Goal: Entertainment & Leisure: Browse casually

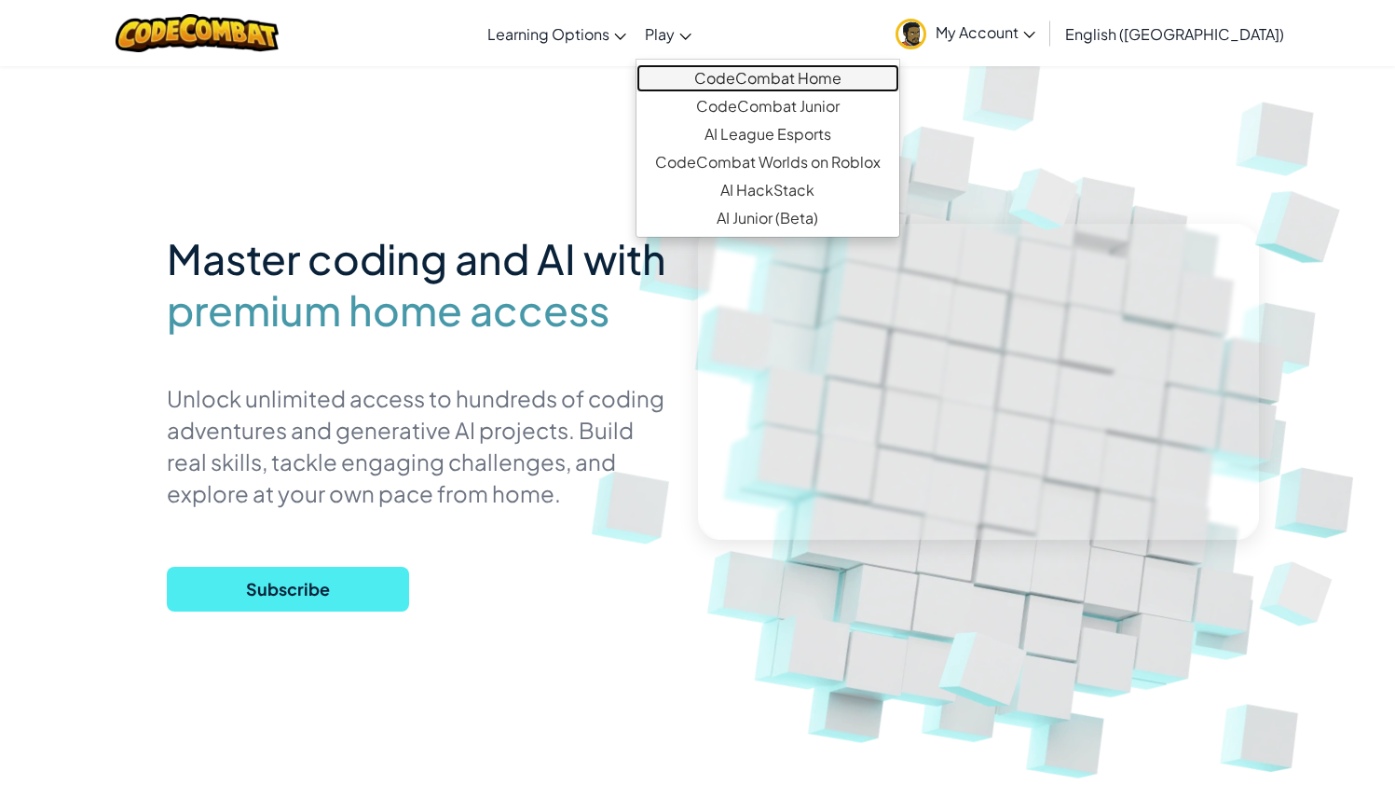
click at [801, 79] on link "CodeCombat Home" at bounding box center [767, 78] width 263 height 28
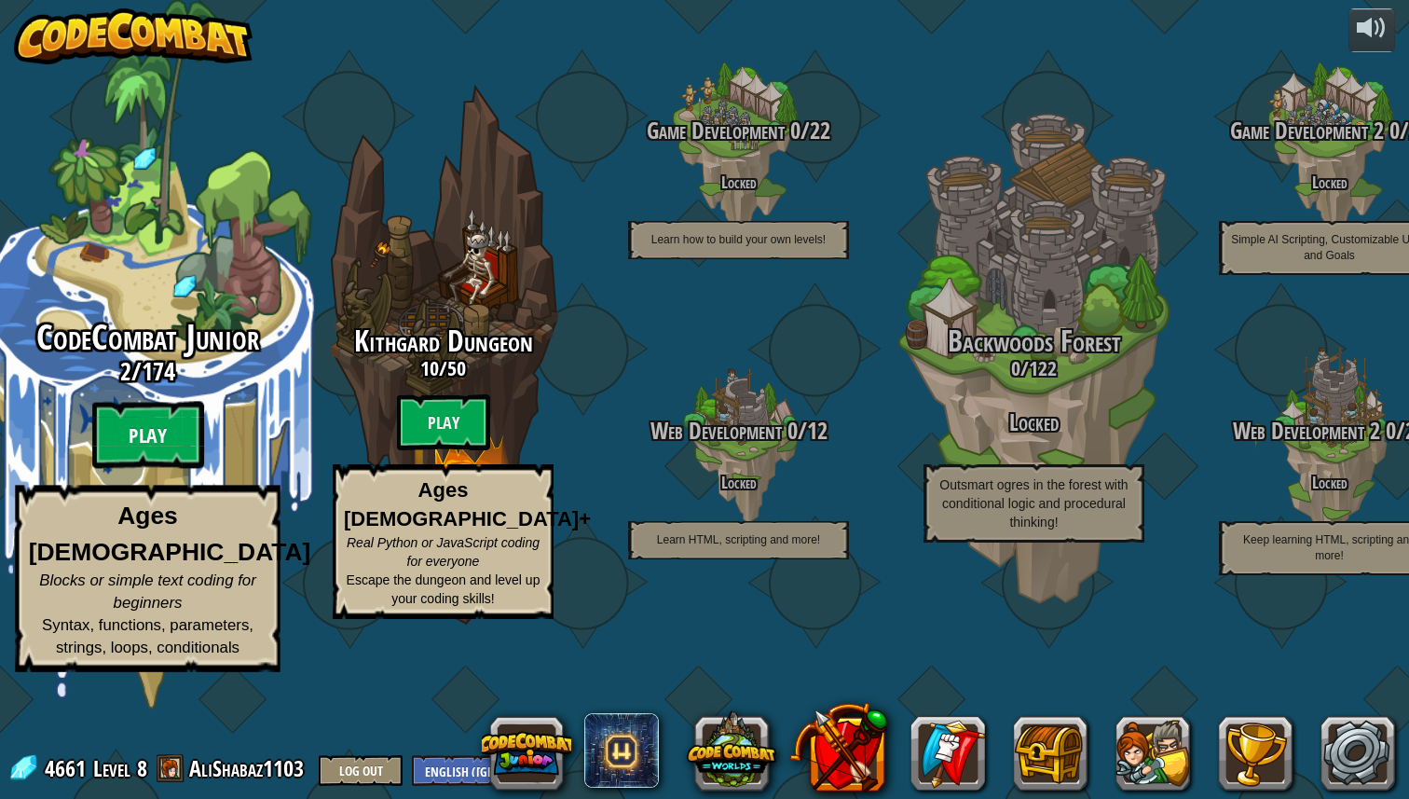
click at [184, 469] on btn "Play" at bounding box center [148, 435] width 112 height 67
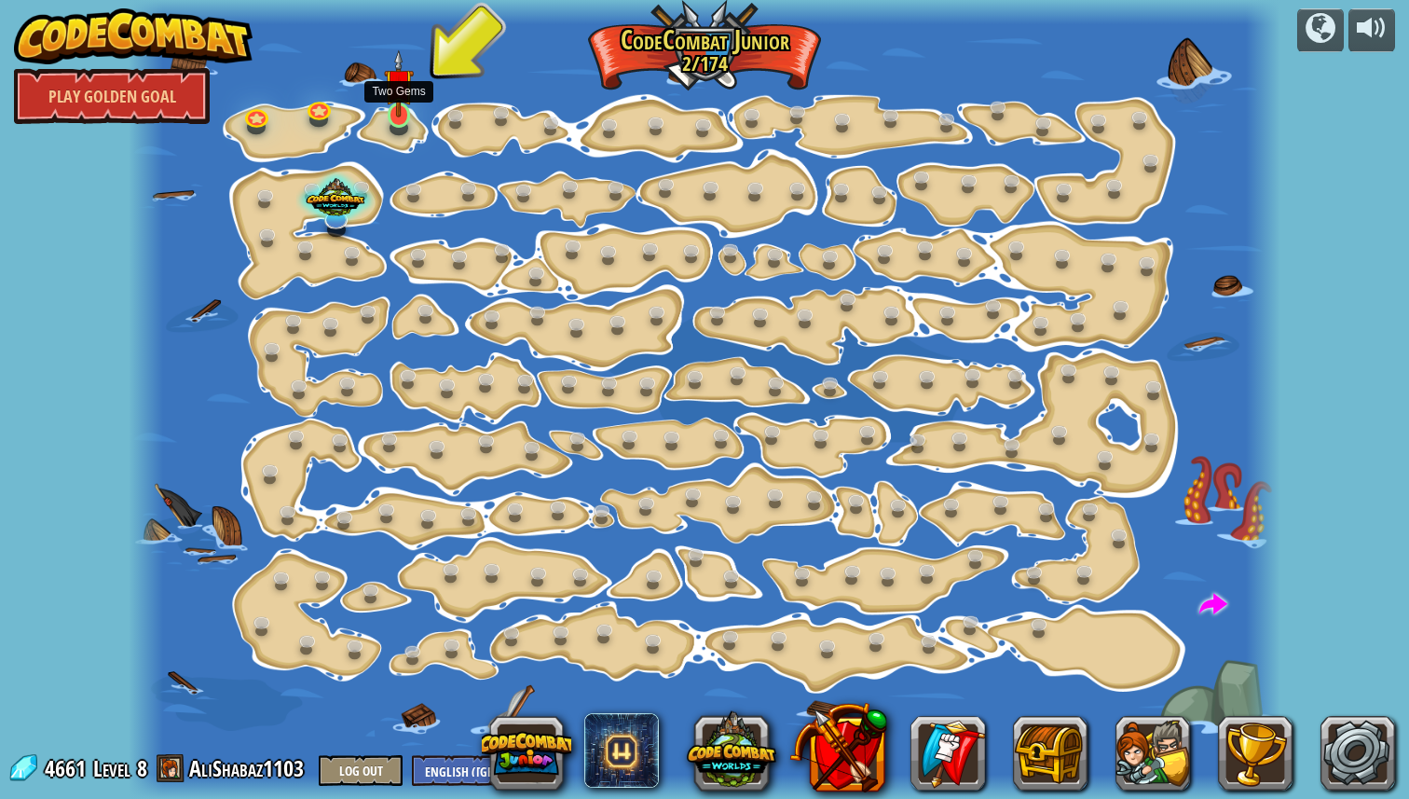
click at [396, 111] on img at bounding box center [399, 83] width 30 height 68
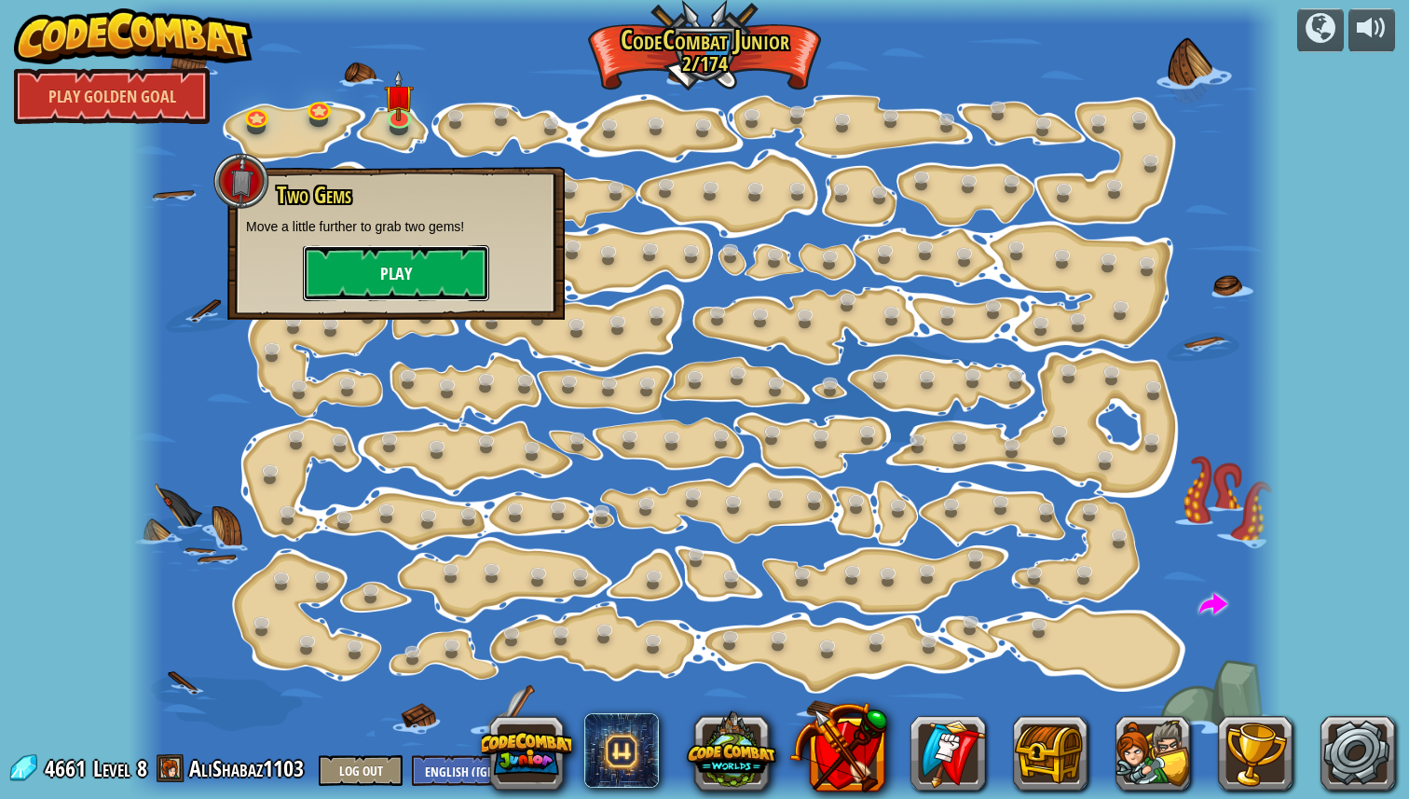
click at [427, 263] on button "Play" at bounding box center [396, 273] width 186 height 56
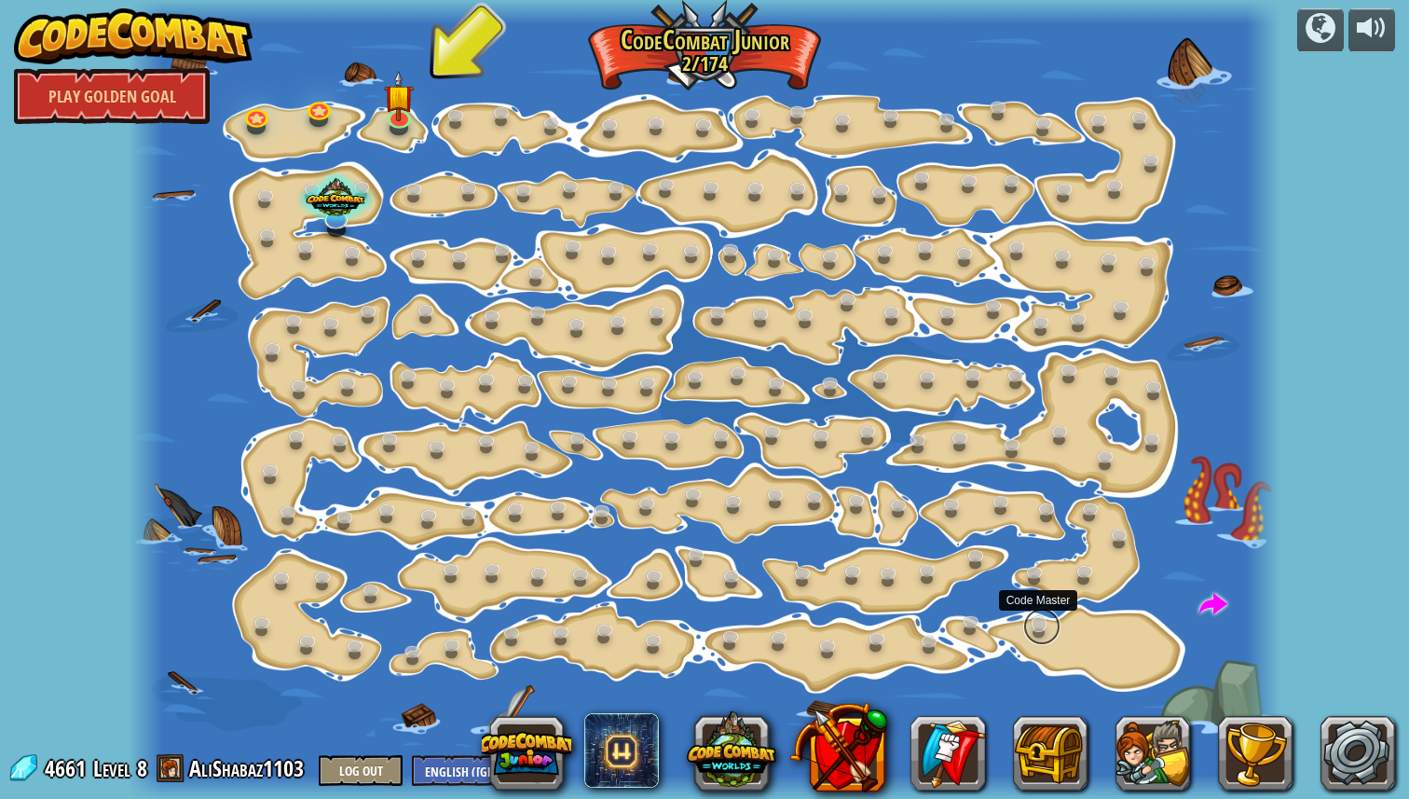
click at [1037, 625] on link at bounding box center [1041, 626] width 37 height 37
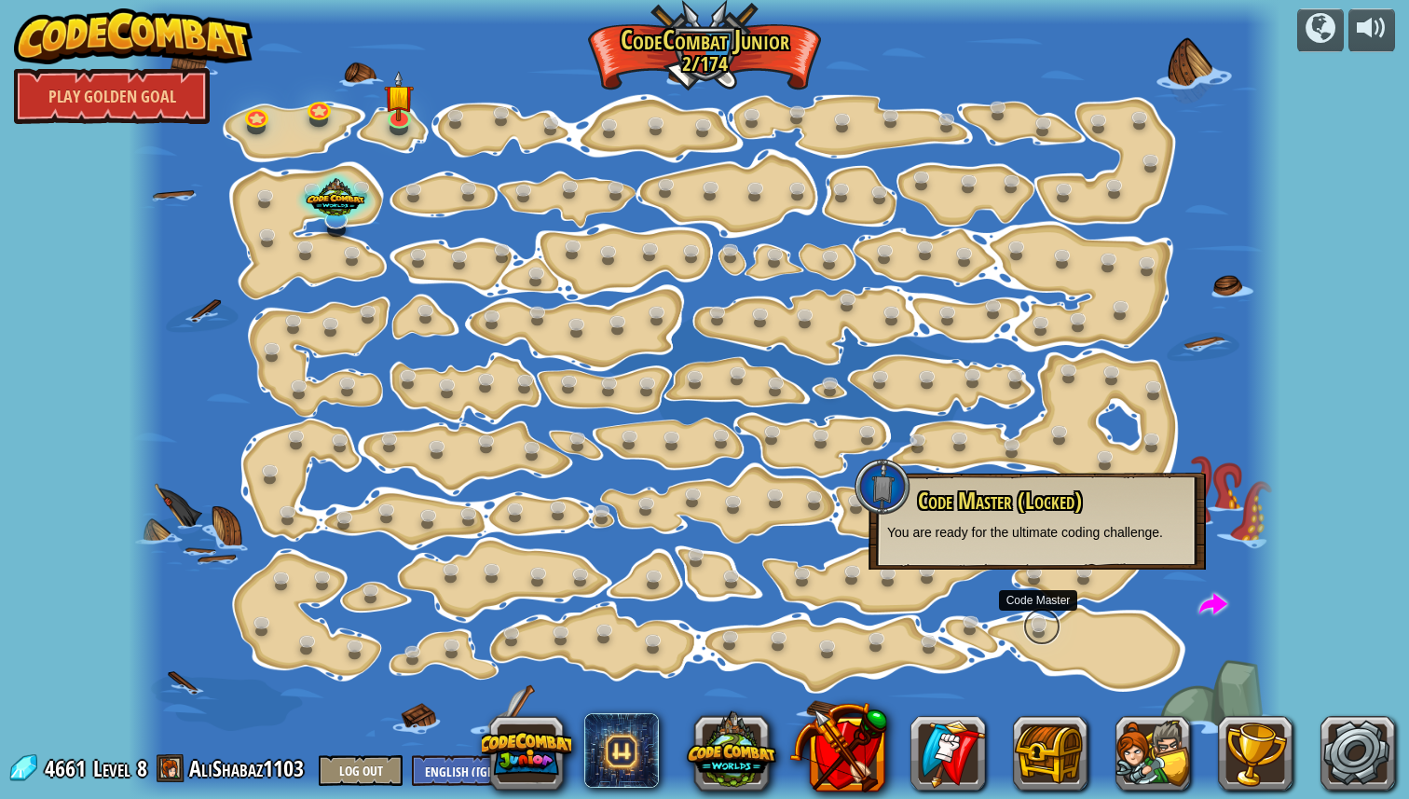
click at [1033, 622] on link at bounding box center [1041, 626] width 37 height 37
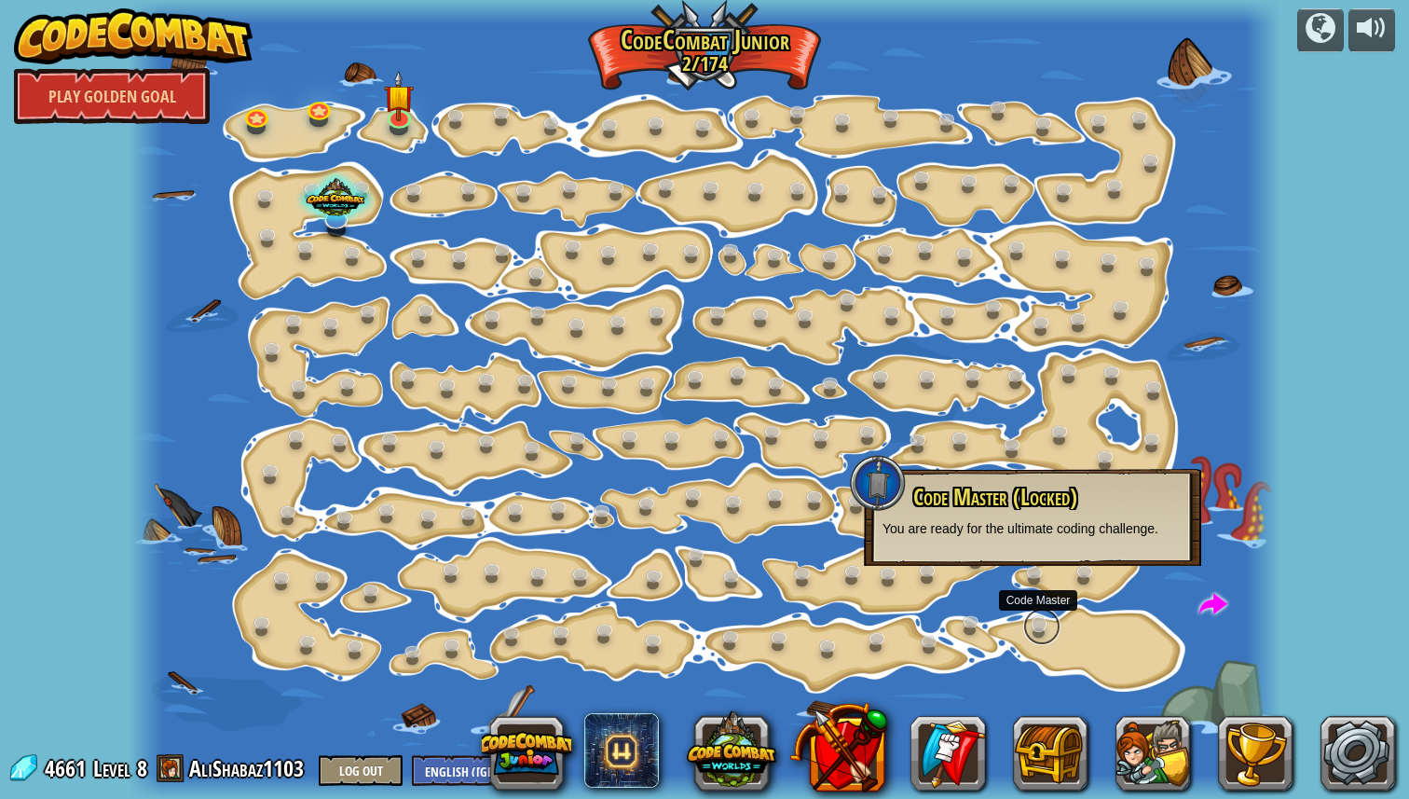
click at [1033, 622] on link at bounding box center [1041, 626] width 37 height 37
click at [362, 764] on button "Log Out" at bounding box center [361, 770] width 84 height 31
